Goal: Use online tool/utility: Utilize a website feature to perform a specific function

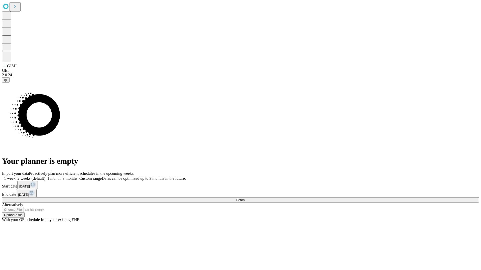
click at [244, 198] on span "Fetch" at bounding box center [240, 200] width 8 height 4
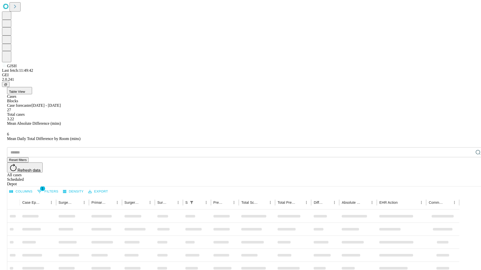
click at [25, 90] on span "Table View" at bounding box center [17, 92] width 16 height 4
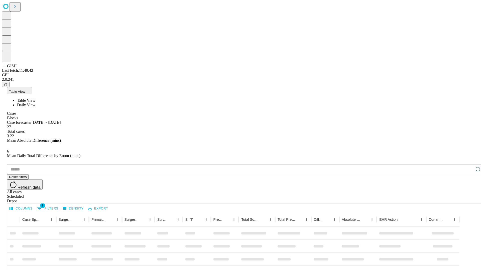
click at [35, 103] on span "Daily View" at bounding box center [26, 105] width 18 height 4
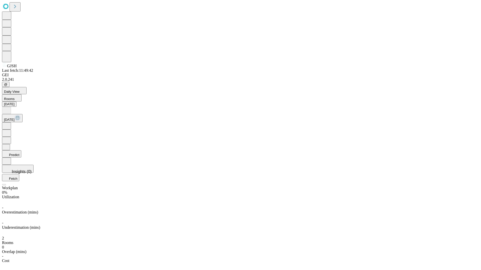
click at [21, 150] on button "Predict" at bounding box center [11, 153] width 19 height 7
